Goal: Entertainment & Leisure: Consume media (video, audio)

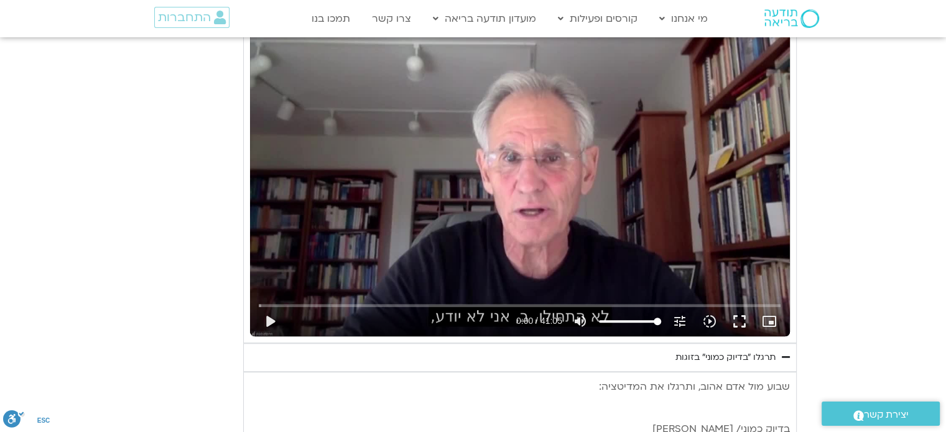
scroll to position [961, 0]
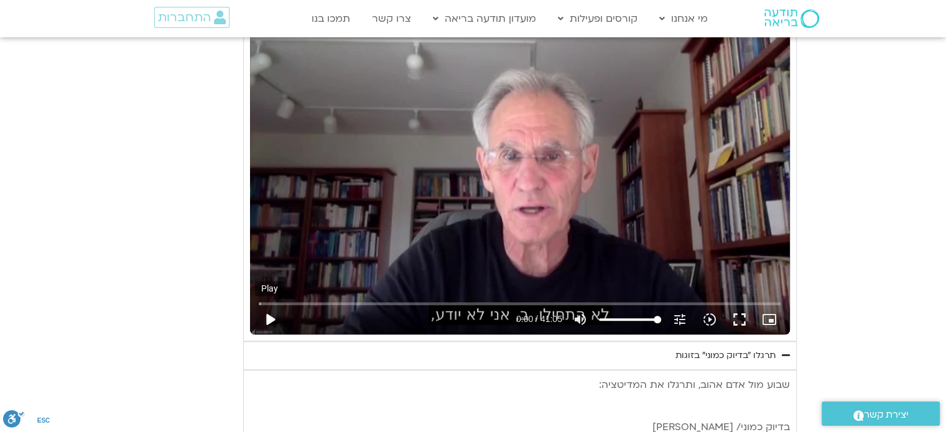
click at [274, 318] on button "play_arrow" at bounding box center [270, 320] width 30 height 30
type input "10.706587"
click at [737, 321] on button "fullscreen" at bounding box center [739, 320] width 30 height 30
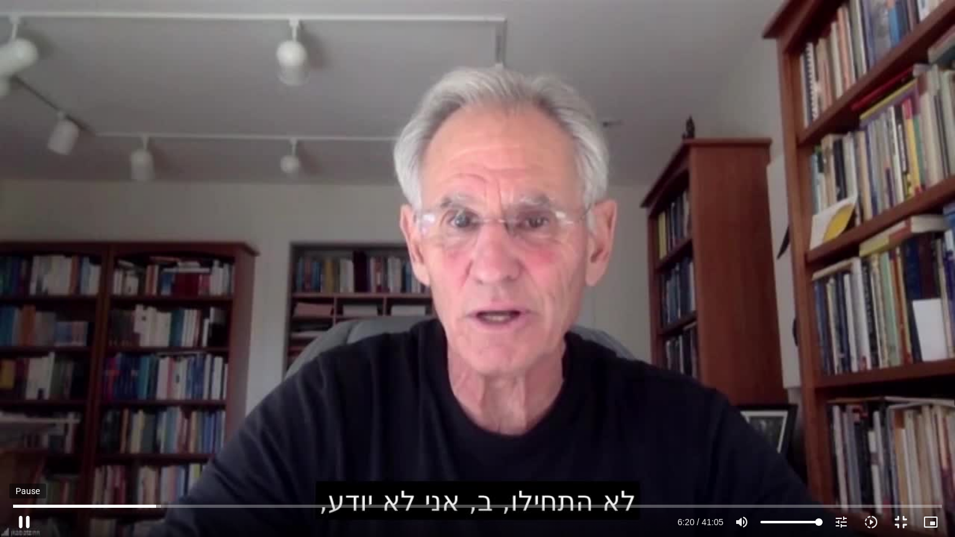
click at [21, 431] on button "pause" at bounding box center [24, 522] width 30 height 30
click at [29, 431] on button "play_arrow" at bounding box center [24, 522] width 30 height 30
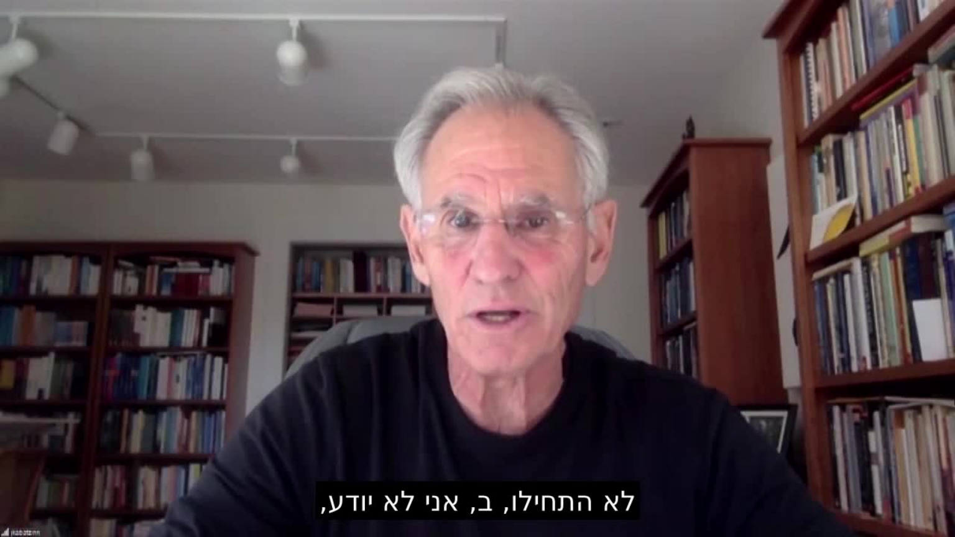
click at [897, 431] on button "fullscreen_exit" at bounding box center [901, 522] width 30 height 30
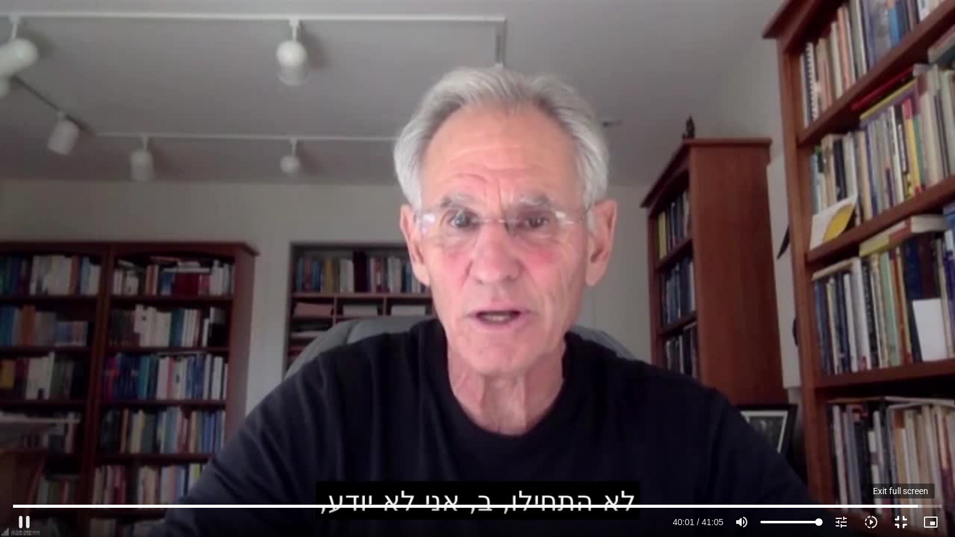
click at [895, 431] on button "fullscreen_exit" at bounding box center [901, 522] width 30 height 30
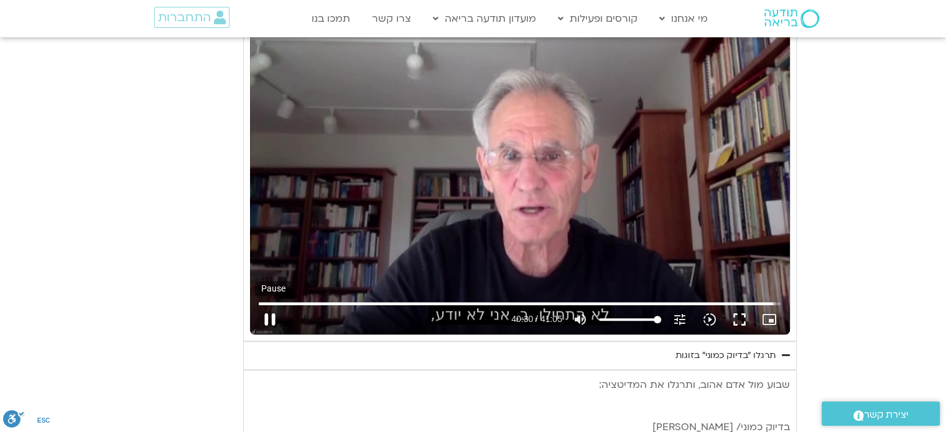
click at [267, 320] on button "pause" at bounding box center [270, 320] width 30 height 30
type input "2430.10286"
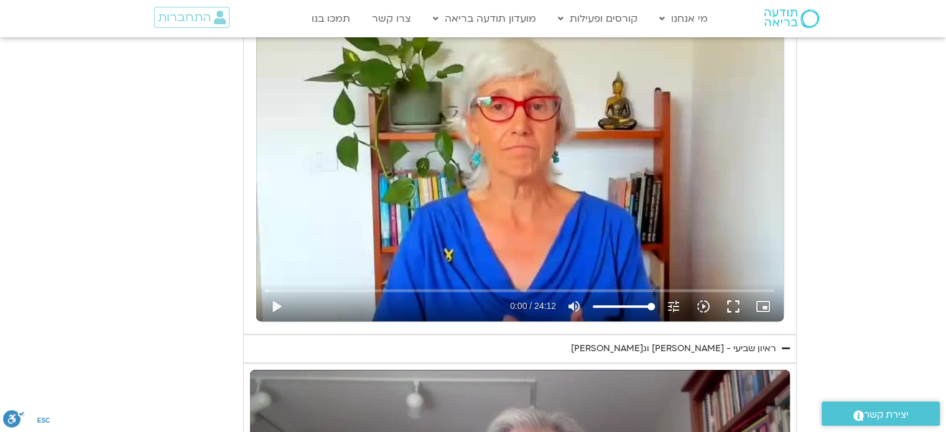
scroll to position [650, 0]
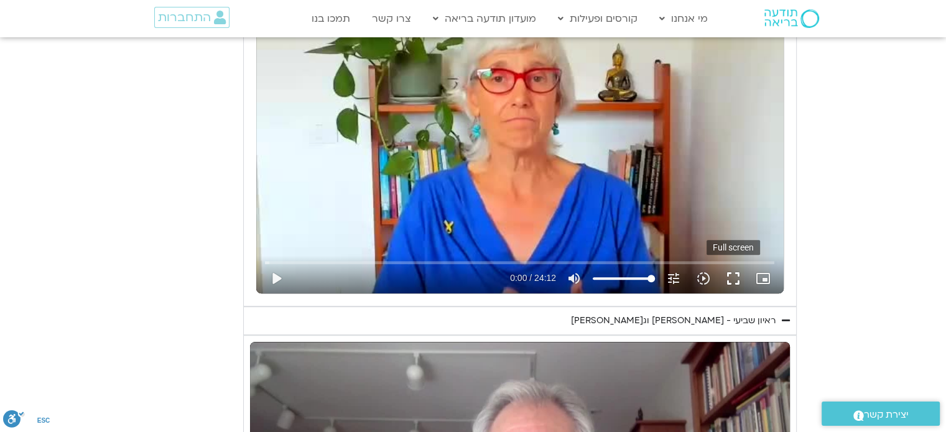
click at [729, 280] on button "fullscreen" at bounding box center [733, 279] width 30 height 30
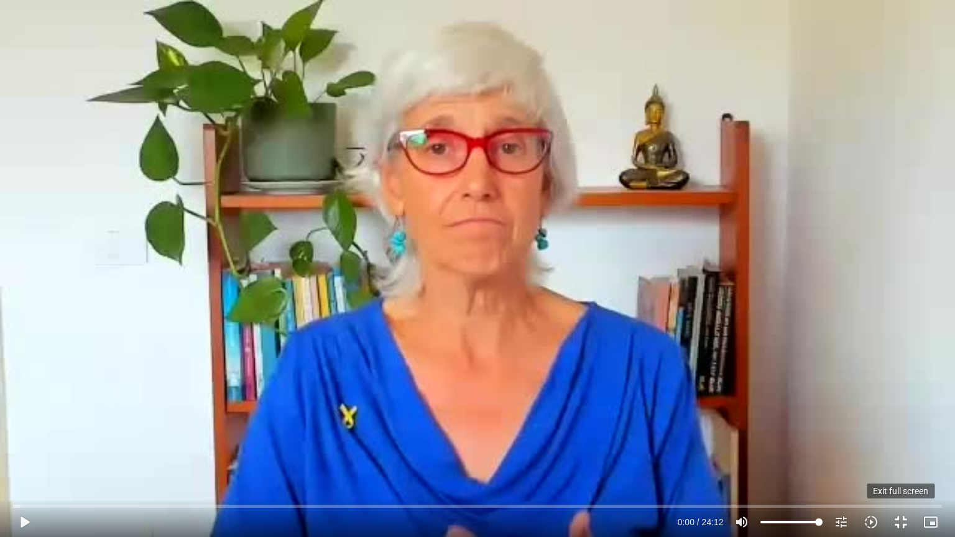
click at [895, 431] on button "fullscreen_exit" at bounding box center [901, 522] width 30 height 30
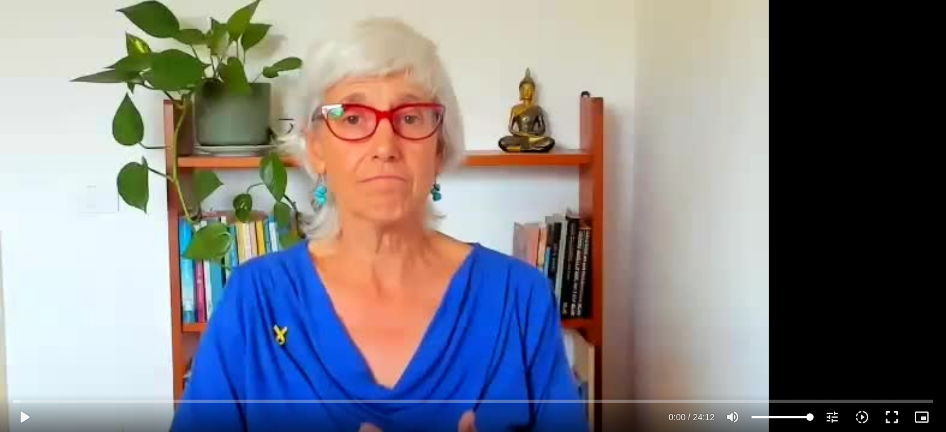
scroll to position [588, 0]
